Goal: Check status: Check status

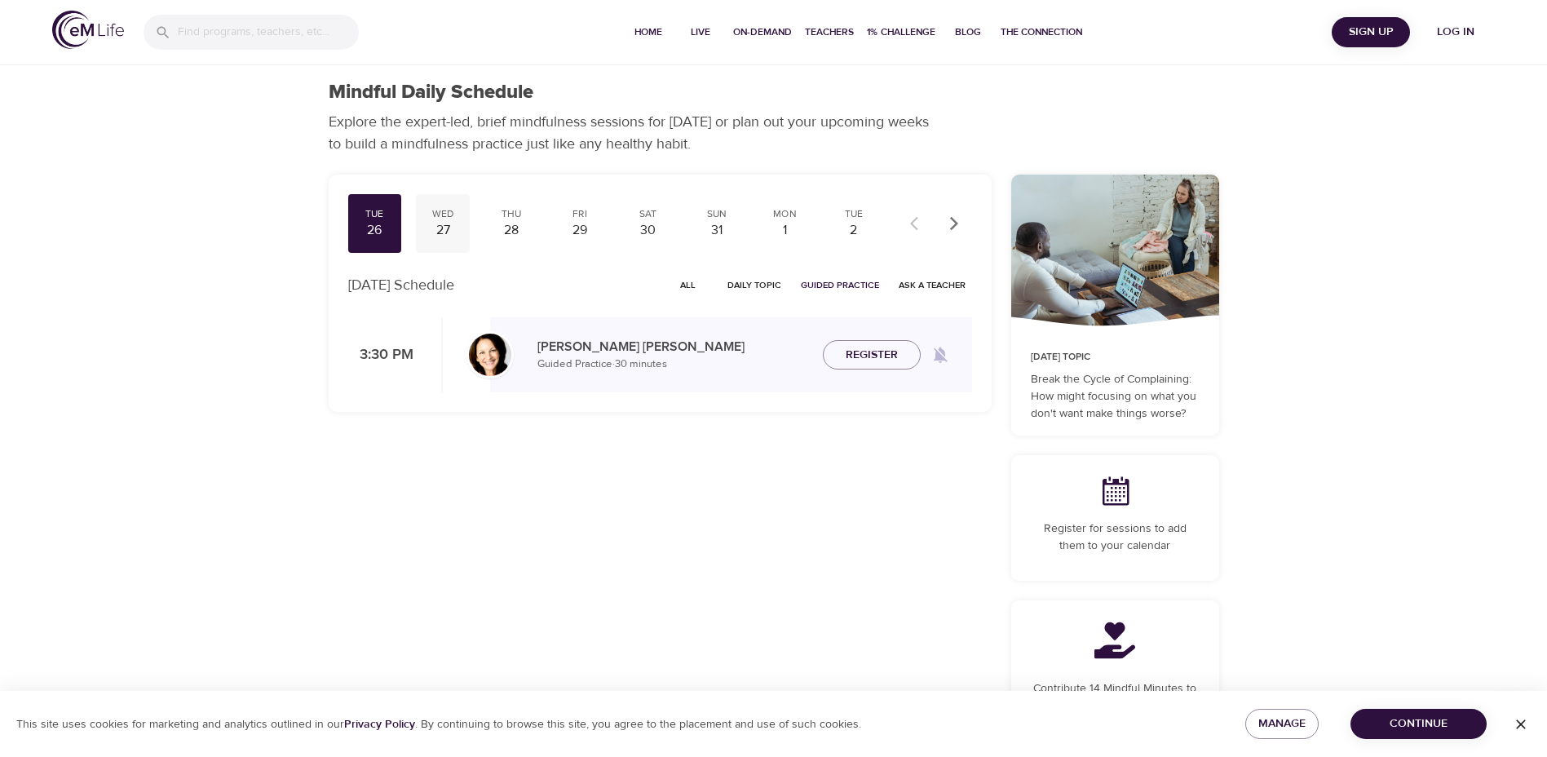
click at [453, 224] on div "27" at bounding box center [442, 230] width 41 height 19
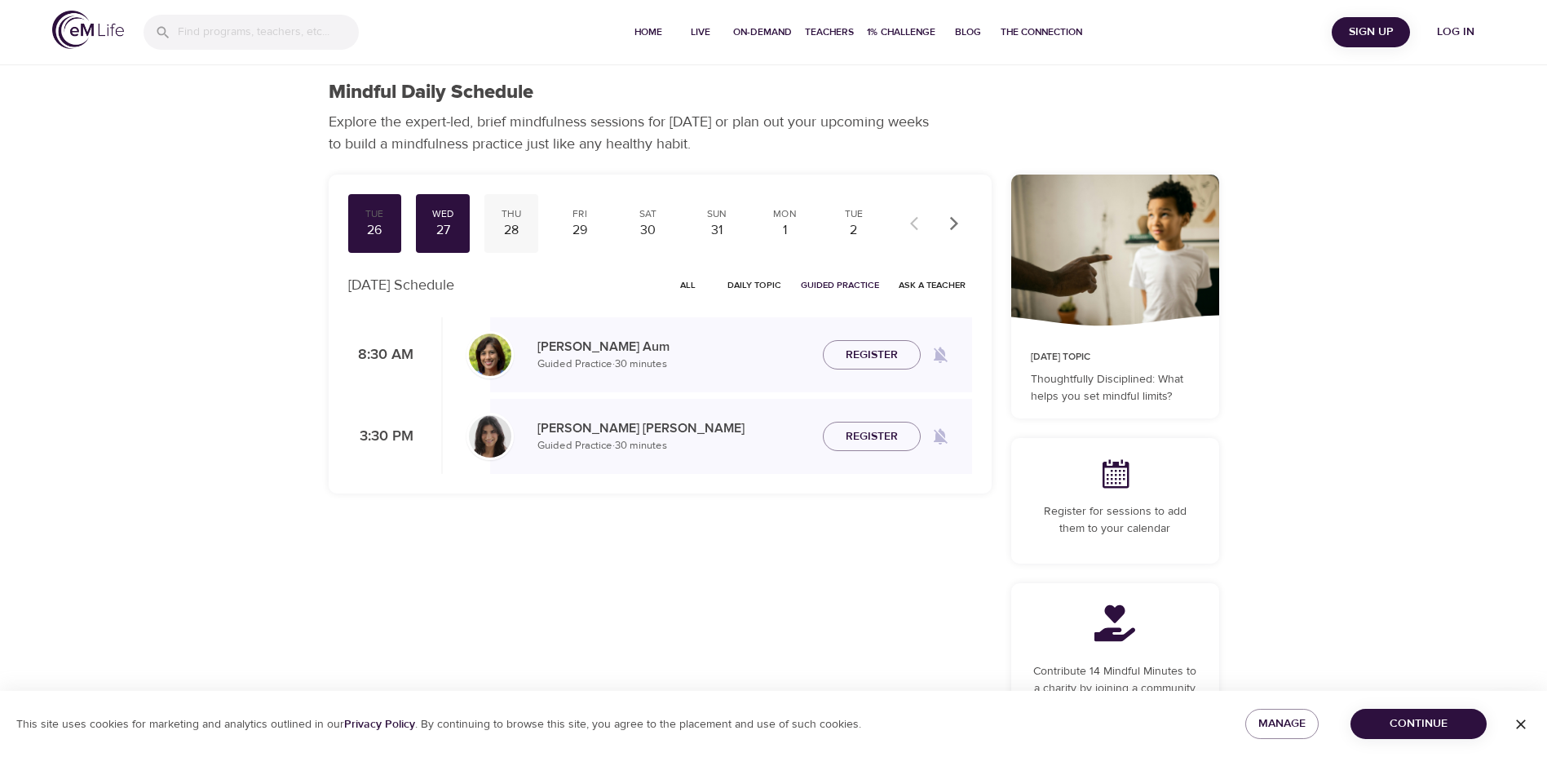
click at [508, 224] on div "28" at bounding box center [511, 230] width 41 height 19
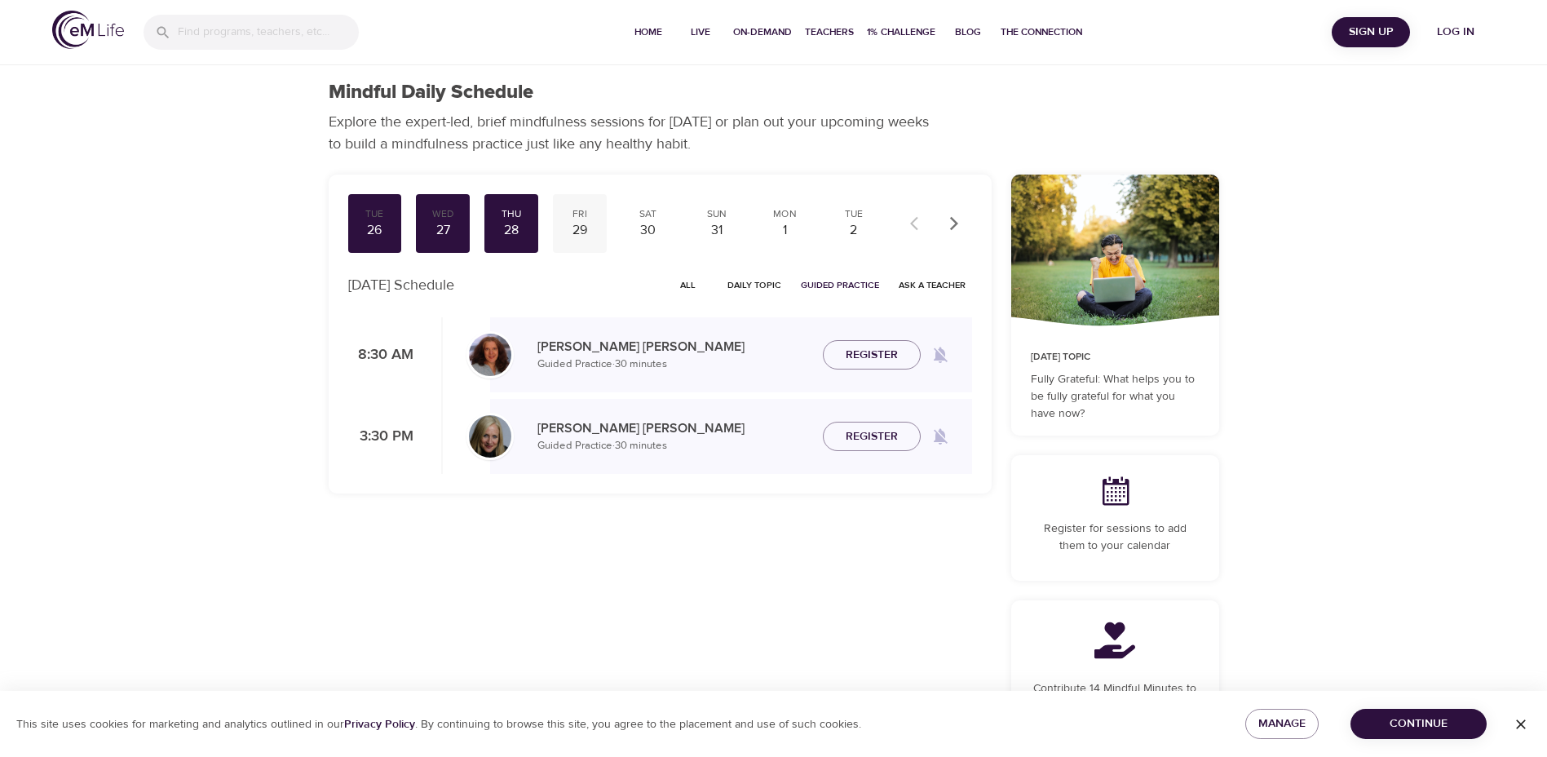
click at [569, 221] on div "29" at bounding box center [579, 230] width 41 height 19
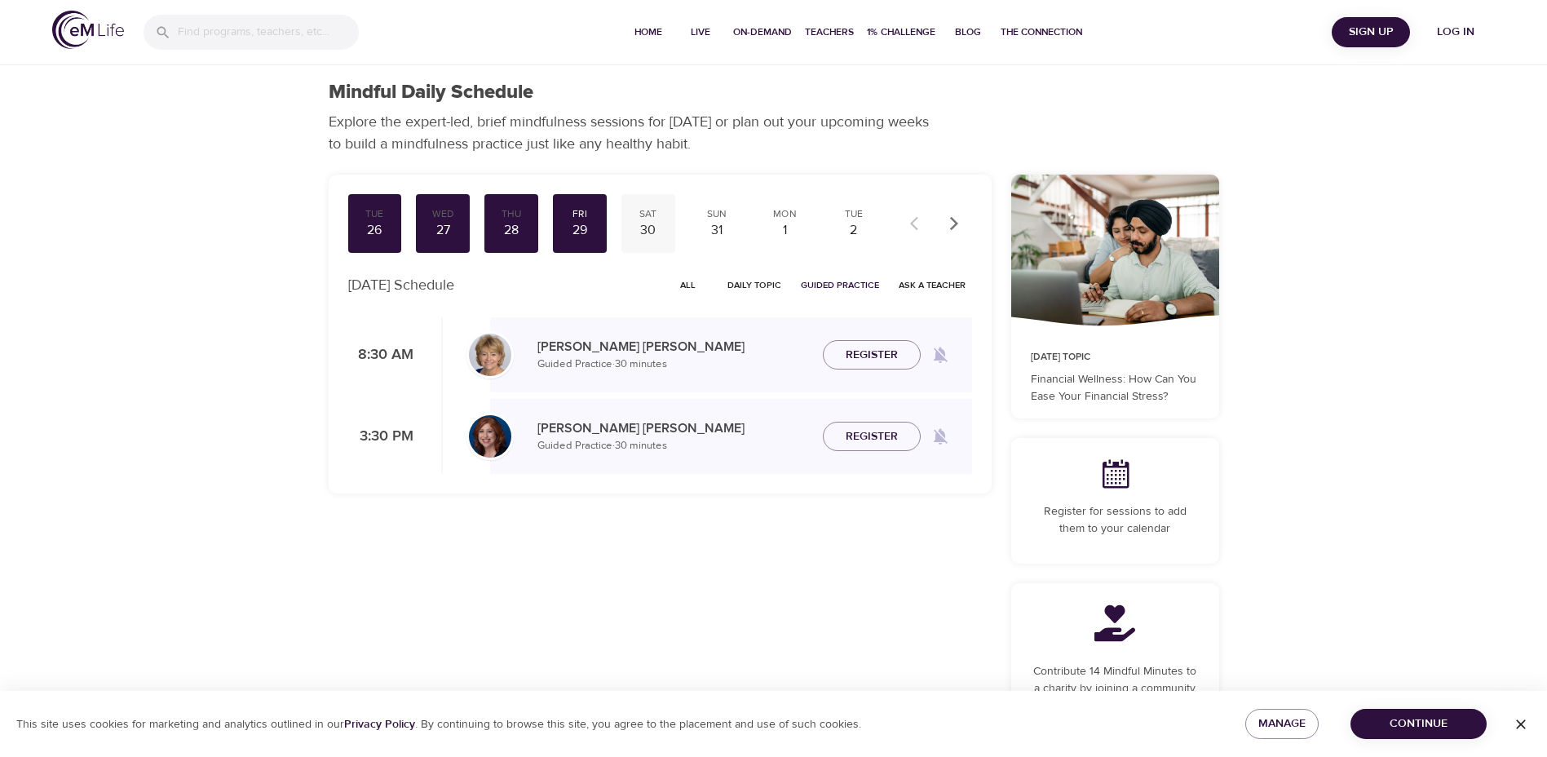
click at [643, 216] on div "Sat" at bounding box center [648, 214] width 41 height 14
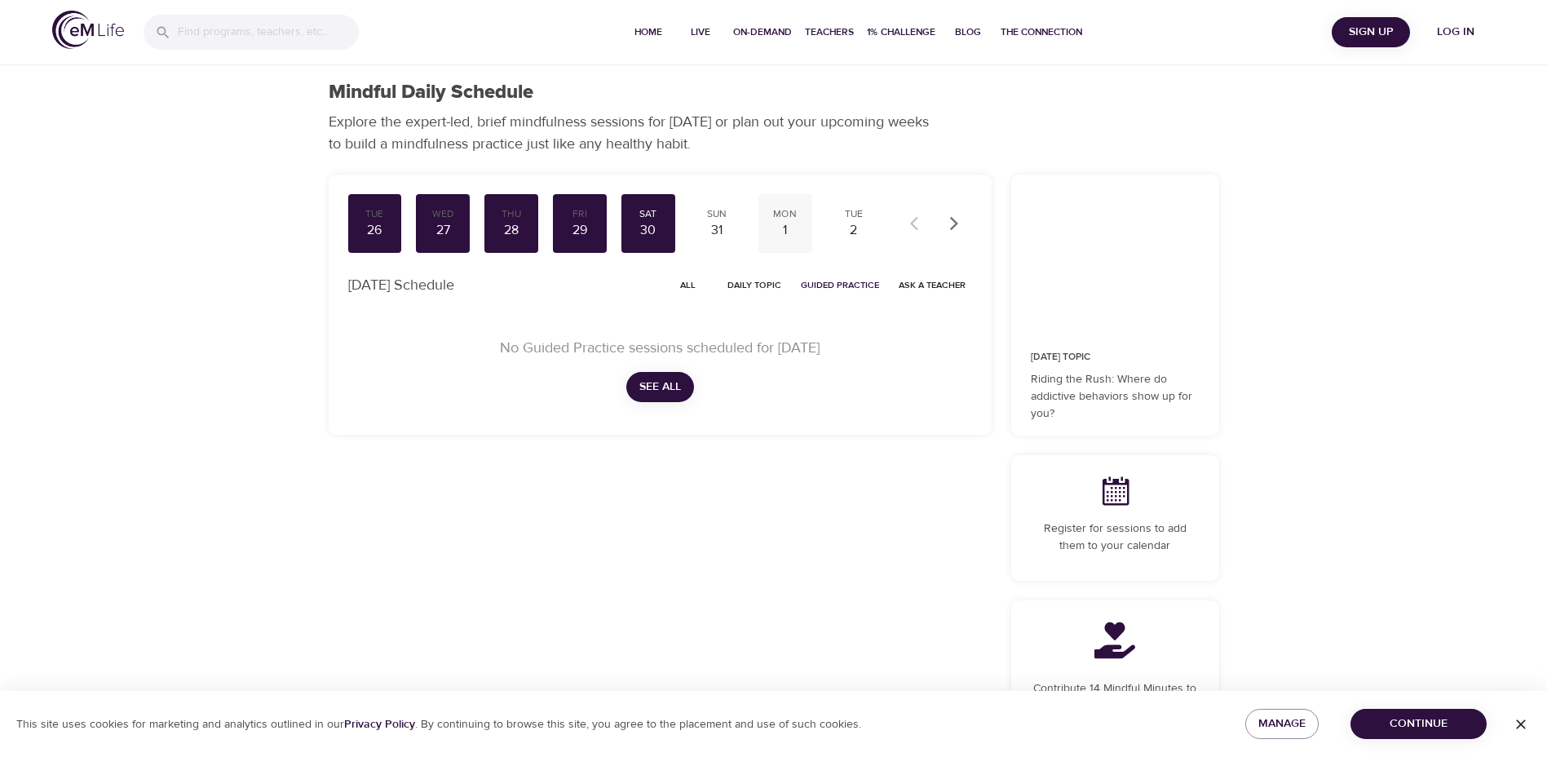
click at [789, 224] on div "1" at bounding box center [785, 230] width 41 height 19
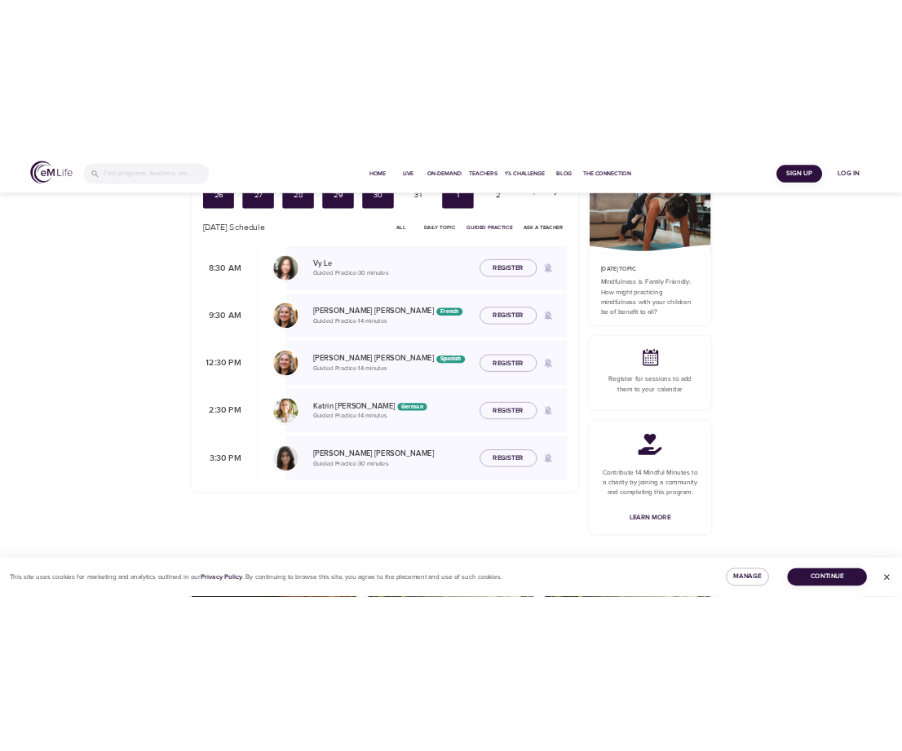
scroll to position [163, 0]
